Goal: Information Seeking & Learning: Learn about a topic

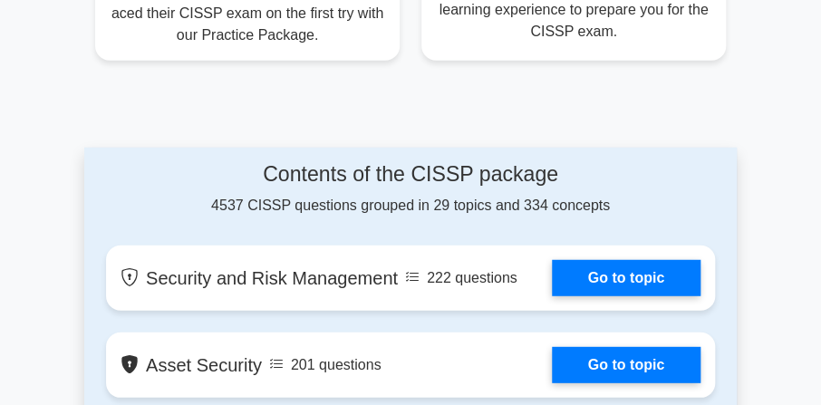
scroll to position [1269, 0]
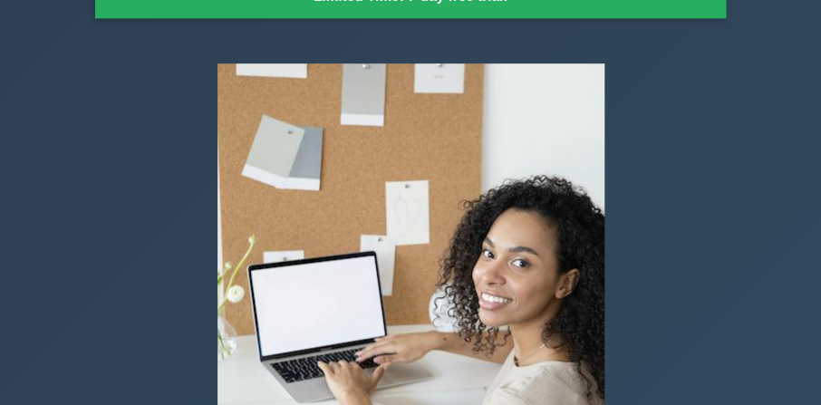
scroll to position [0, 0]
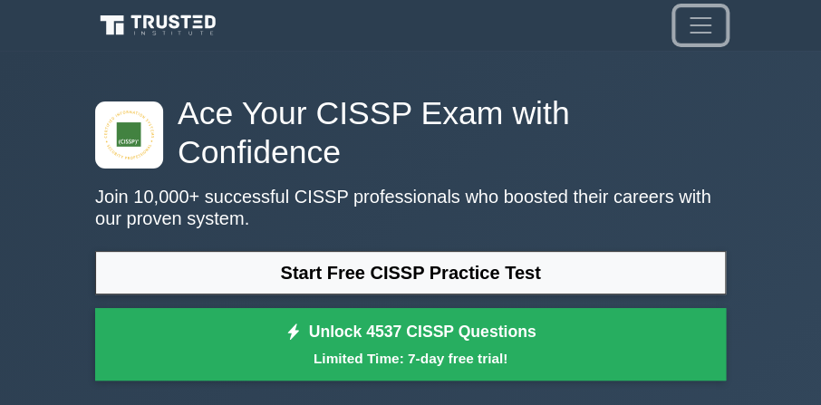
click at [698, 23] on span "Toggle navigation" at bounding box center [700, 25] width 27 height 27
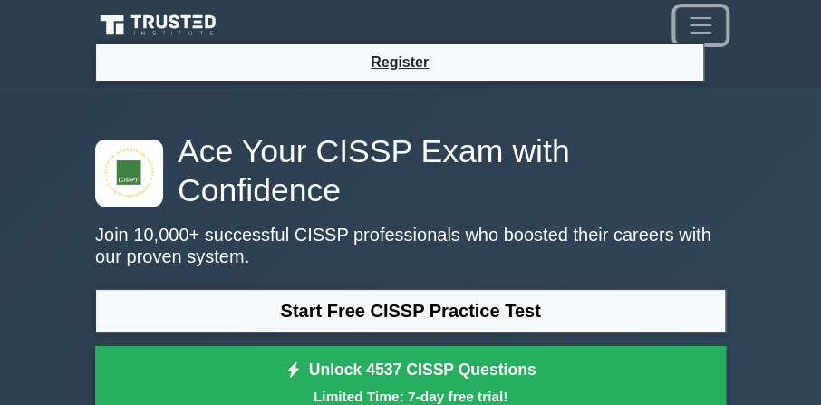
click at [713, 27] on span "Toggle navigation" at bounding box center [700, 25] width 27 height 27
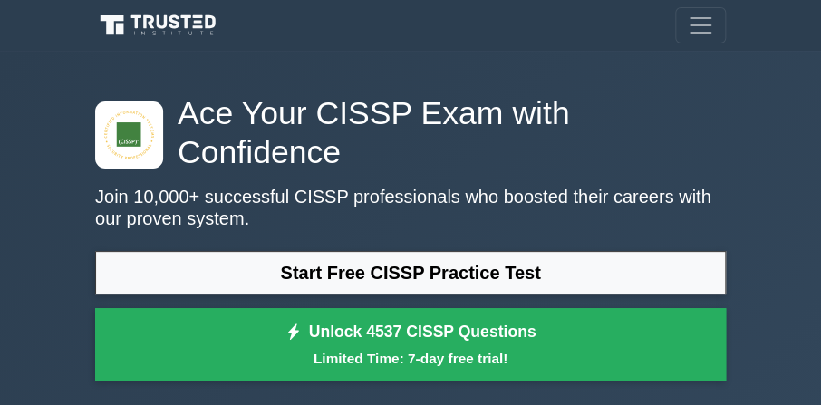
click at [168, 21] on icon at bounding box center [164, 22] width 11 height 14
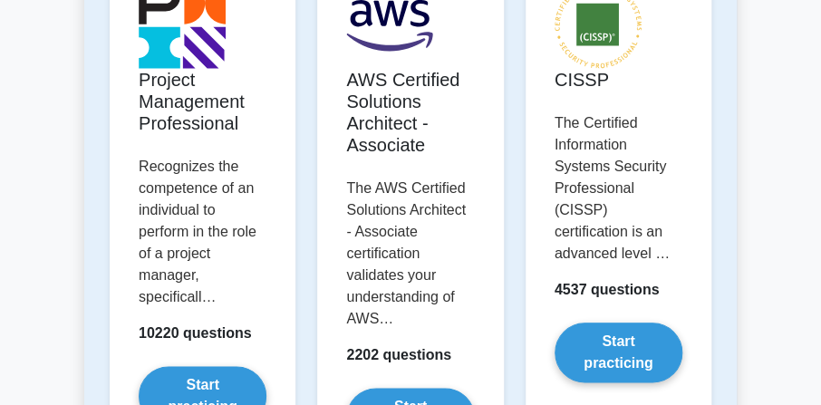
scroll to position [634, 0]
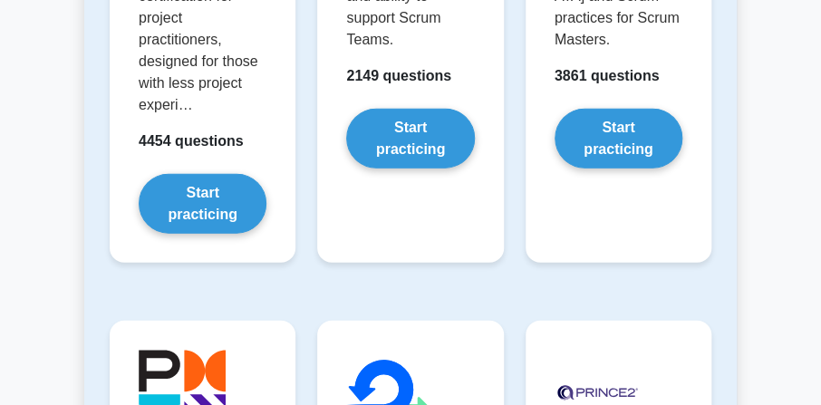
scroll to position [1269, 0]
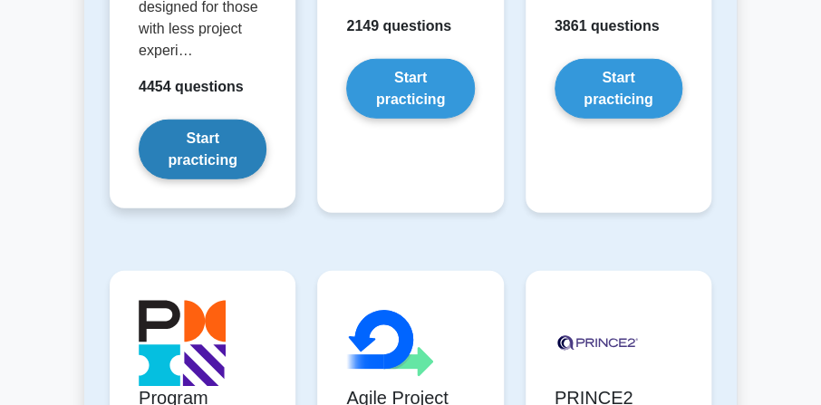
click at [183, 144] on link "Start practicing" at bounding box center [203, 150] width 128 height 60
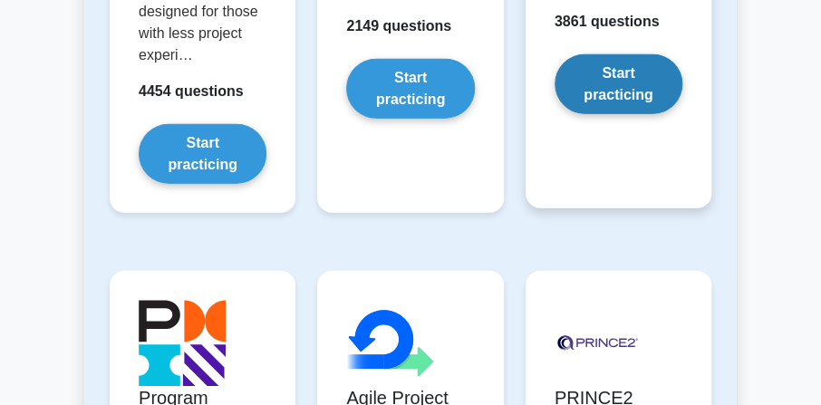
click at [623, 57] on link "Start practicing" at bounding box center [619, 84] width 128 height 60
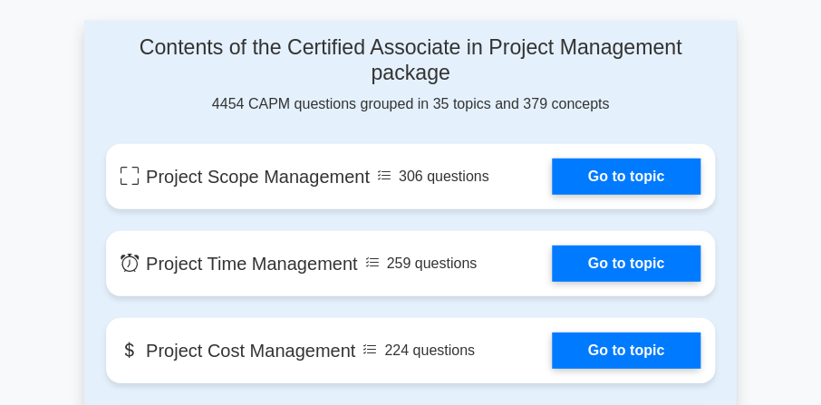
scroll to position [1450, 0]
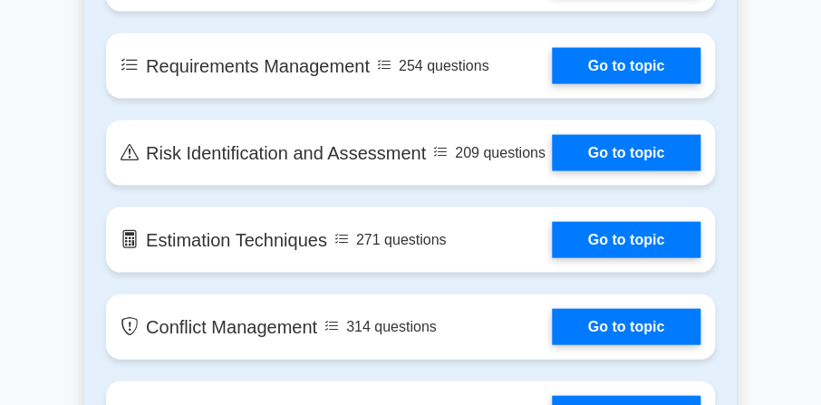
scroll to position [3172, 0]
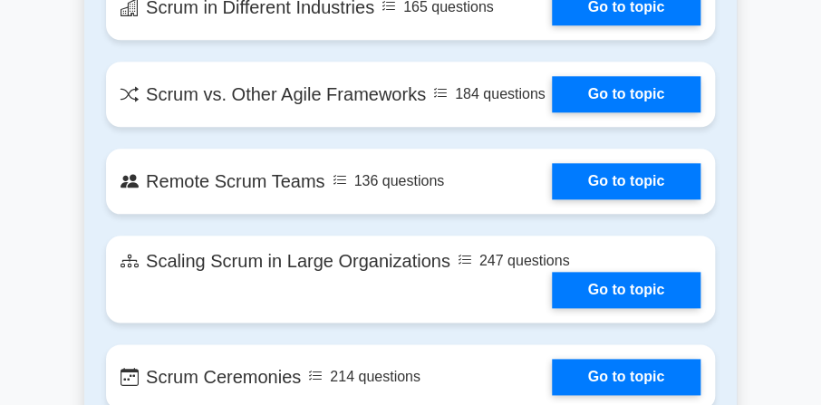
scroll to position [2628, 0]
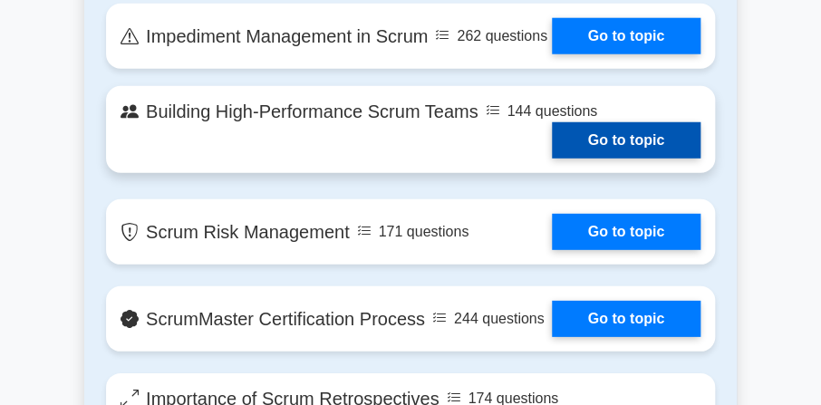
scroll to position [3625, 0]
